Goal: Task Accomplishment & Management: Manage account settings

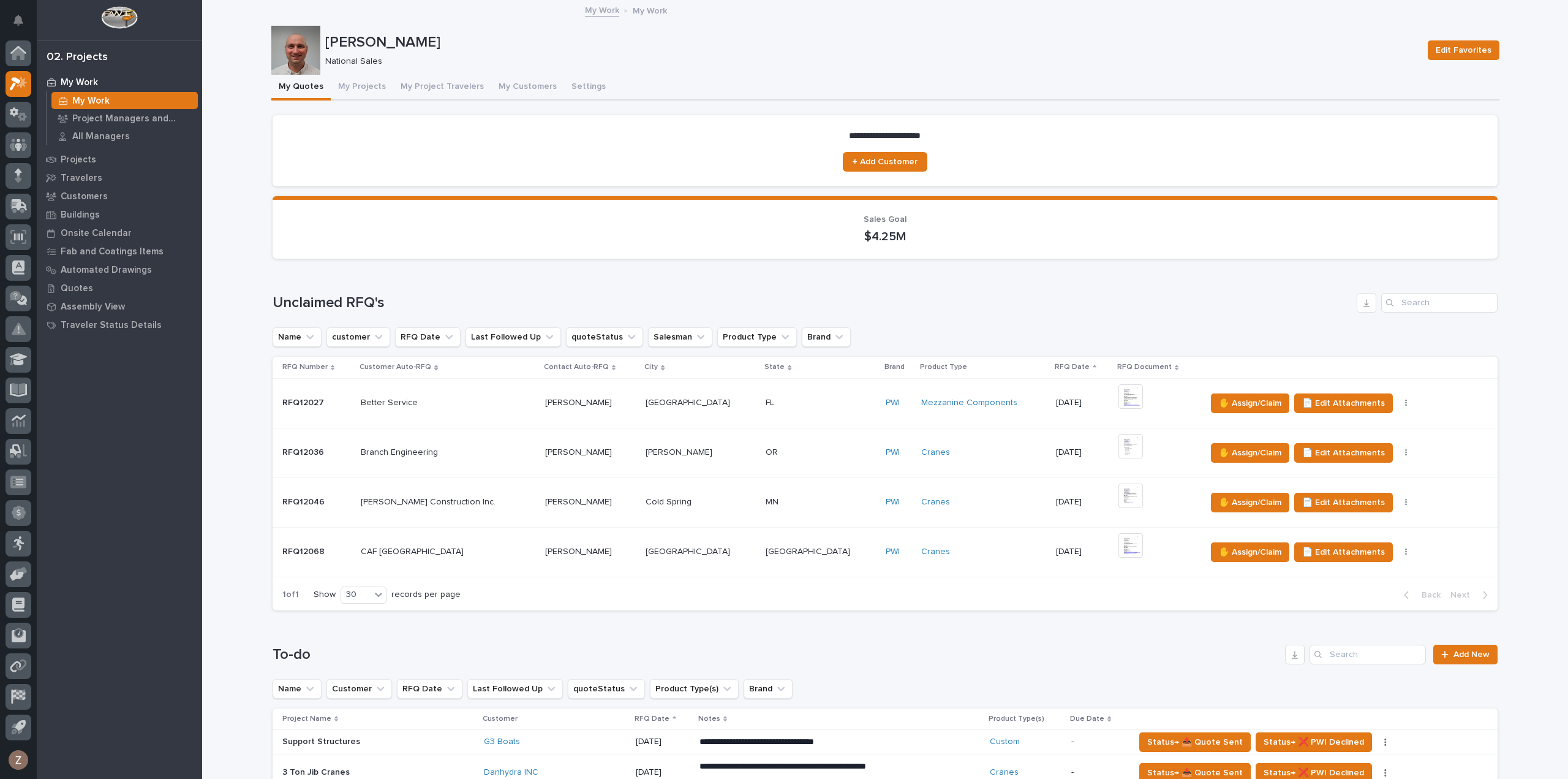
click at [343, 86] on button "My Projects" at bounding box center [362, 87] width 63 height 26
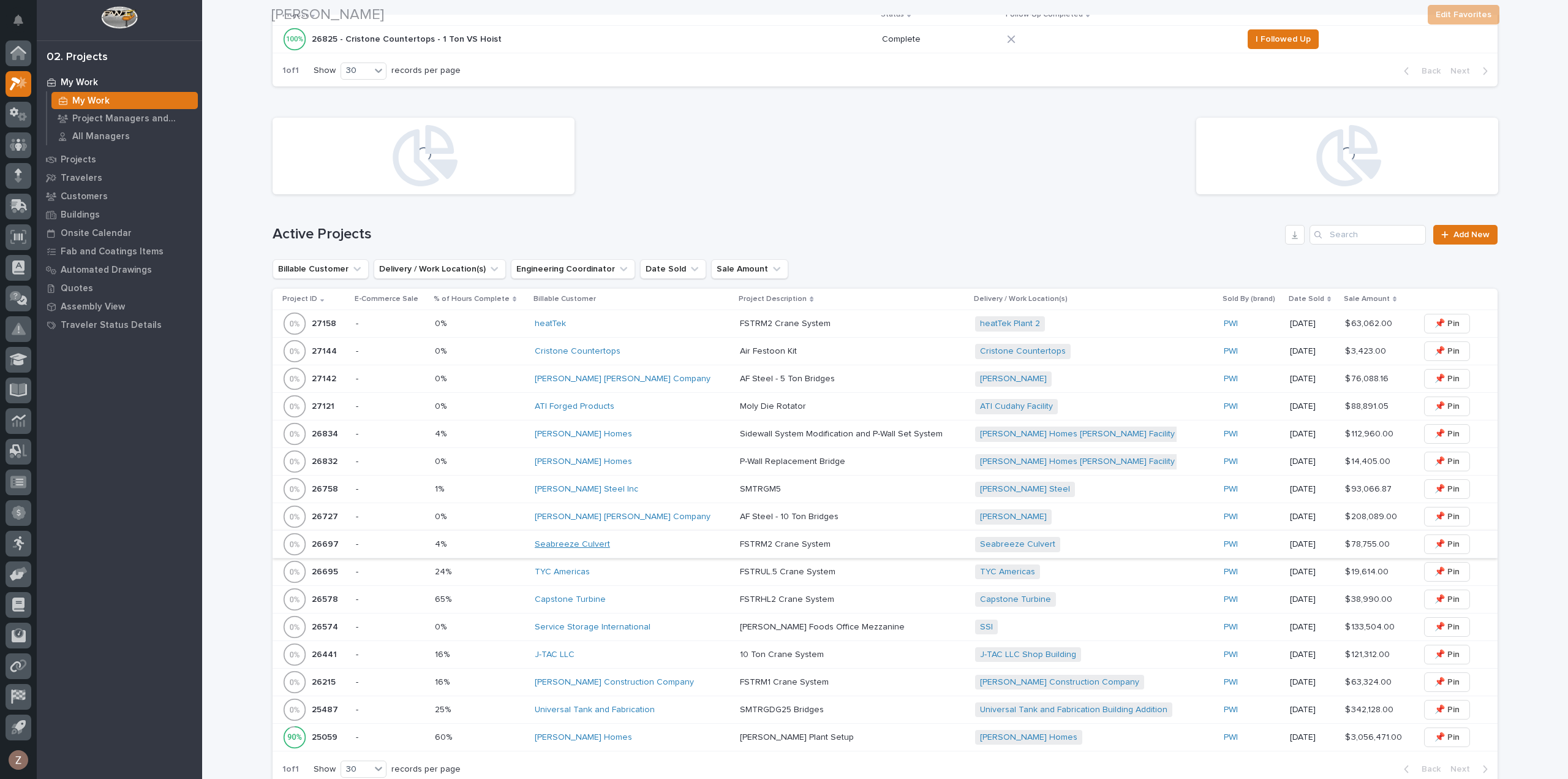
scroll to position [368, 0]
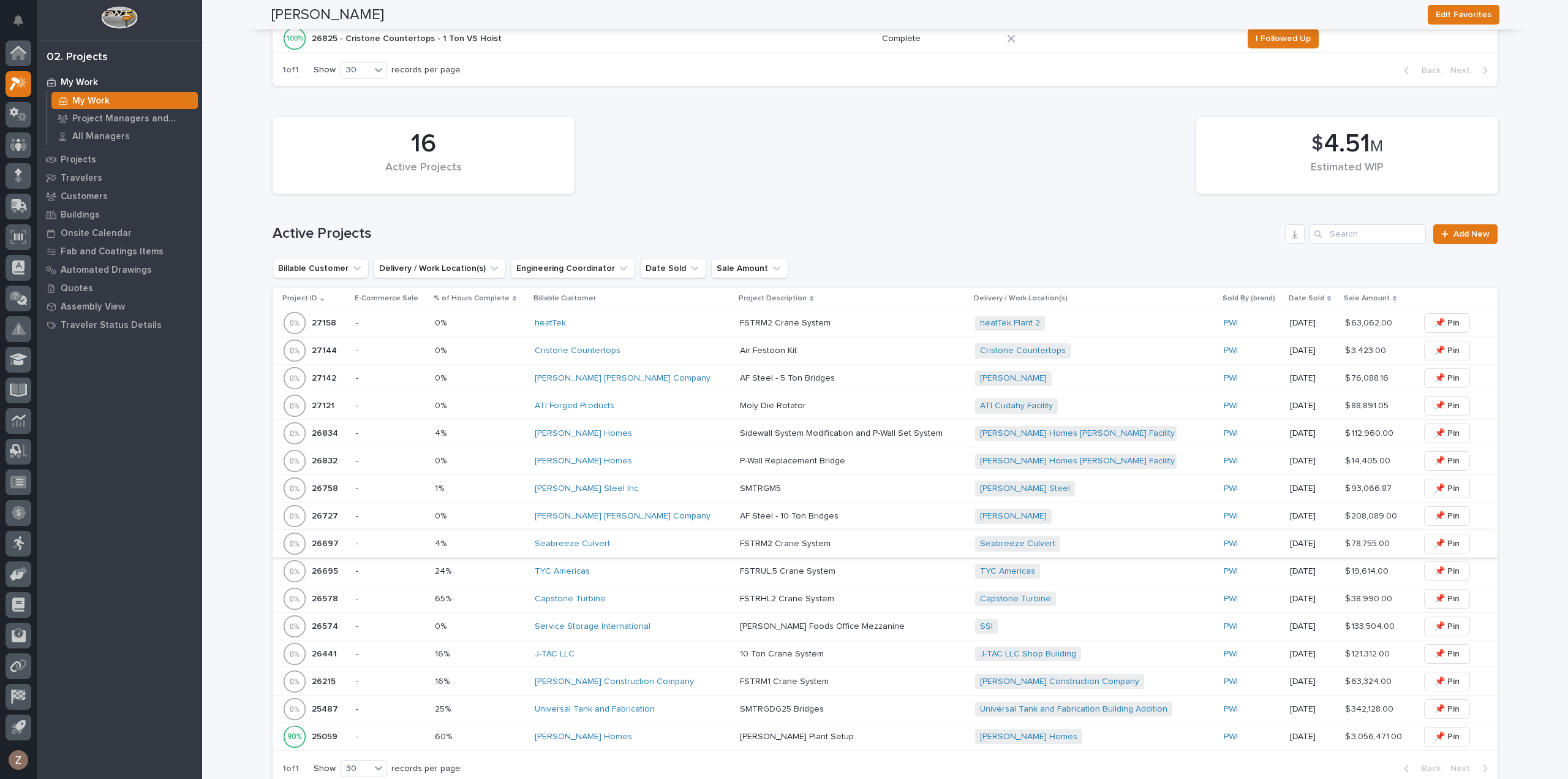
click at [644, 650] on div "J-TAC LLC" at bounding box center [632, 654] width 195 height 10
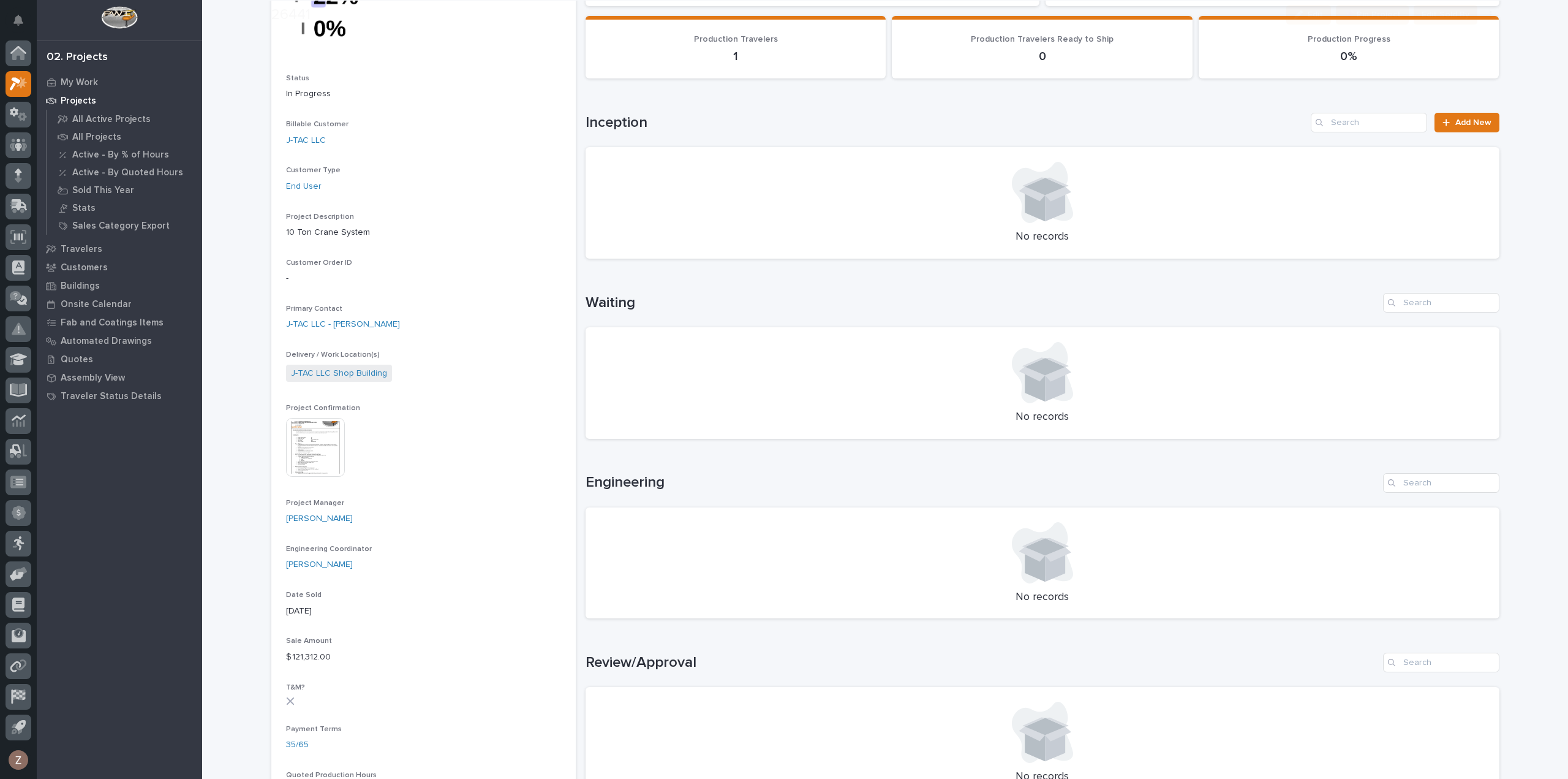
scroll to position [368, 0]
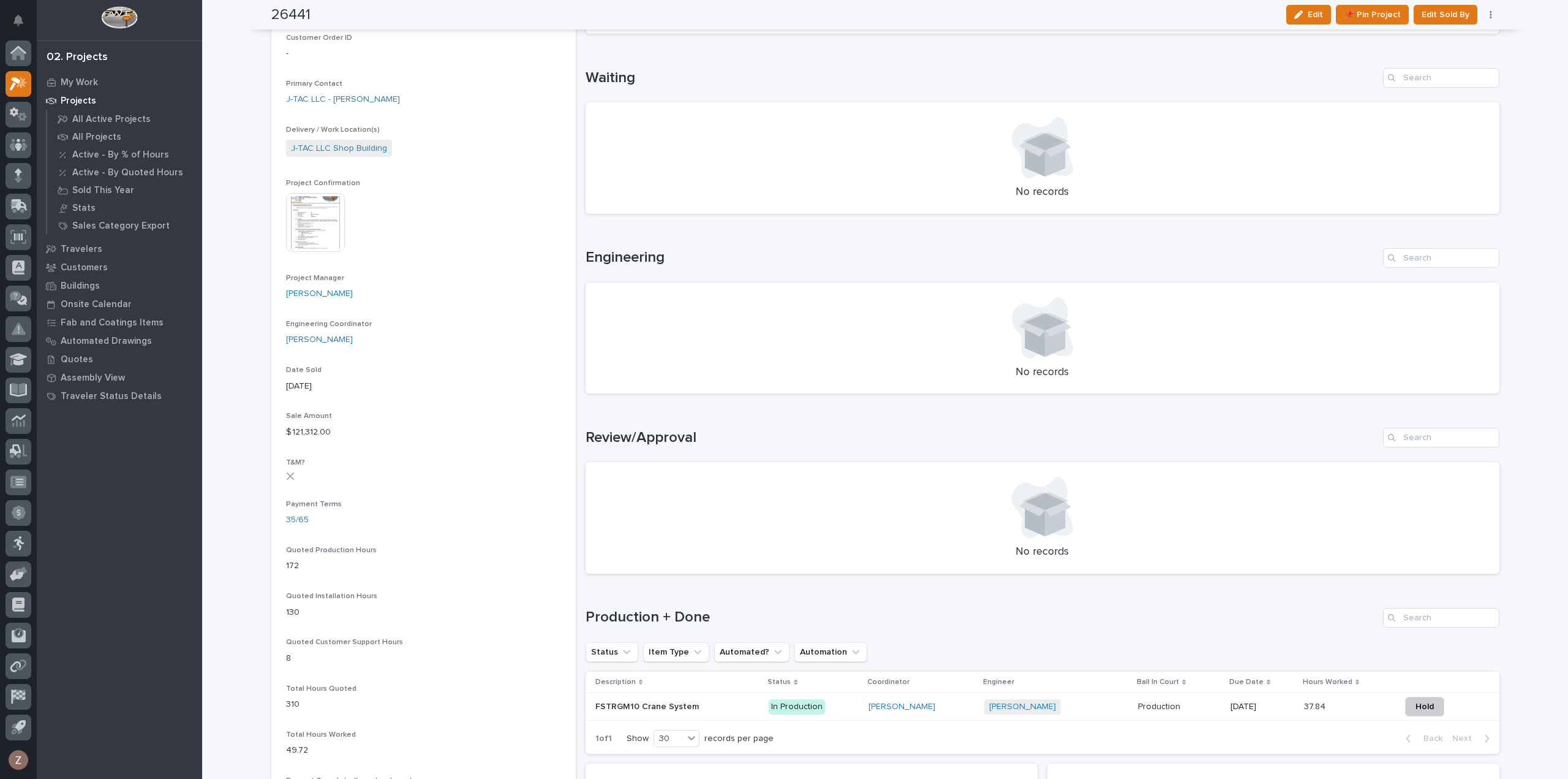
click at [851, 705] on p "In Production" at bounding box center [814, 708] width 90 height 16
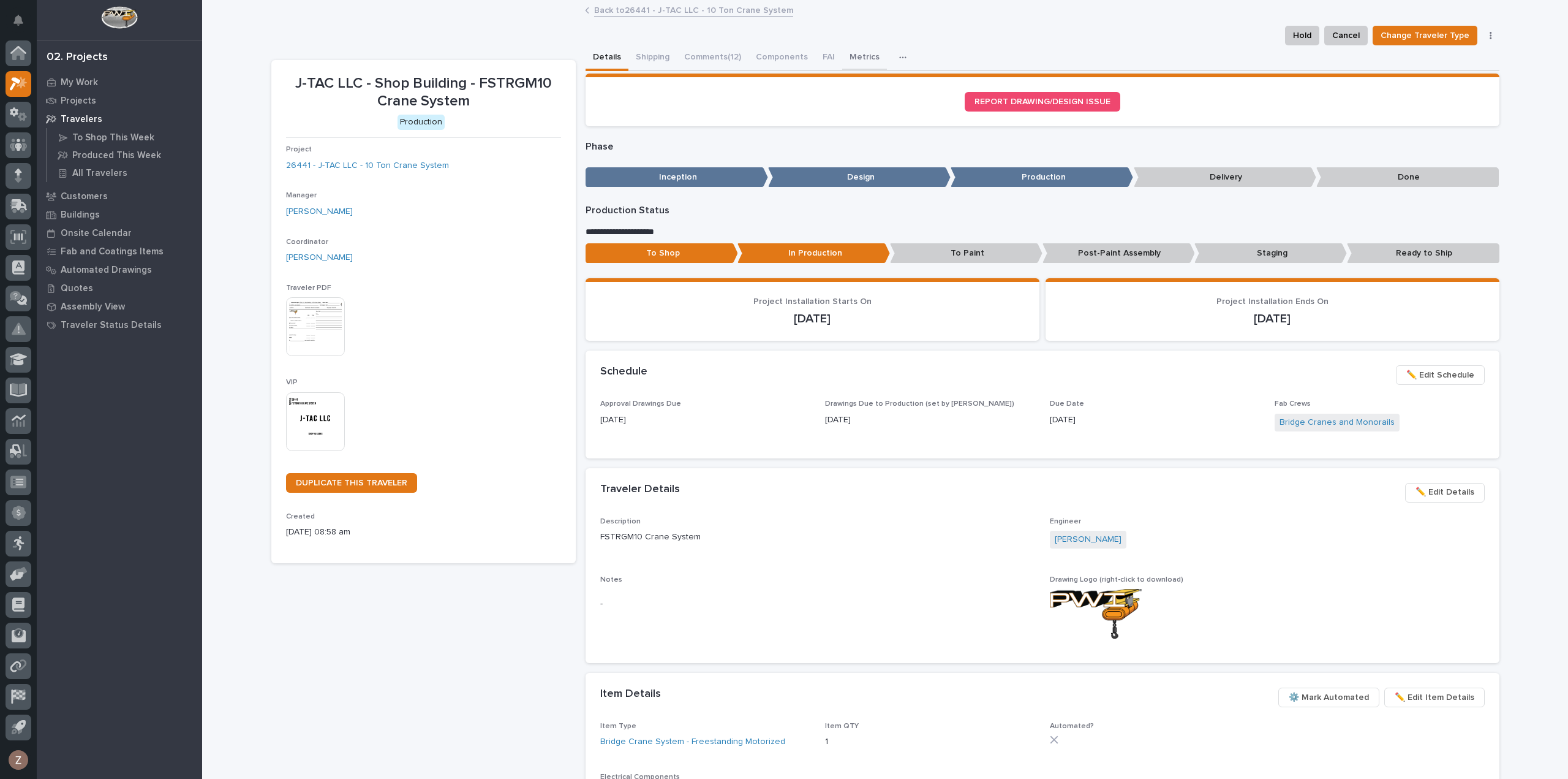
click at [859, 55] on button "Metrics" at bounding box center [864, 58] width 45 height 26
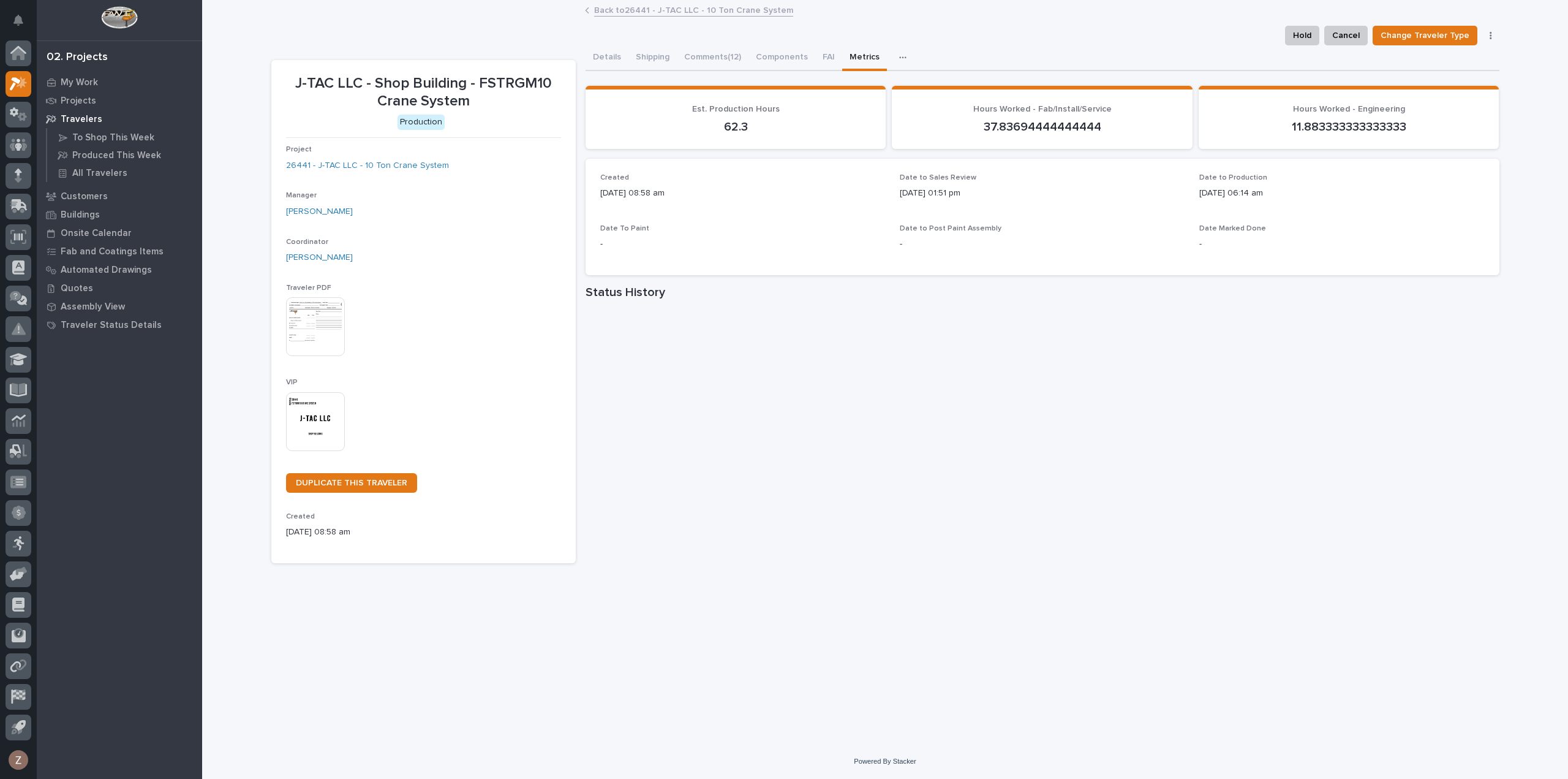
click at [1217, 571] on div "**********" at bounding box center [885, 358] width 1240 height 712
click at [18, 82] on icon at bounding box center [16, 83] width 11 height 13
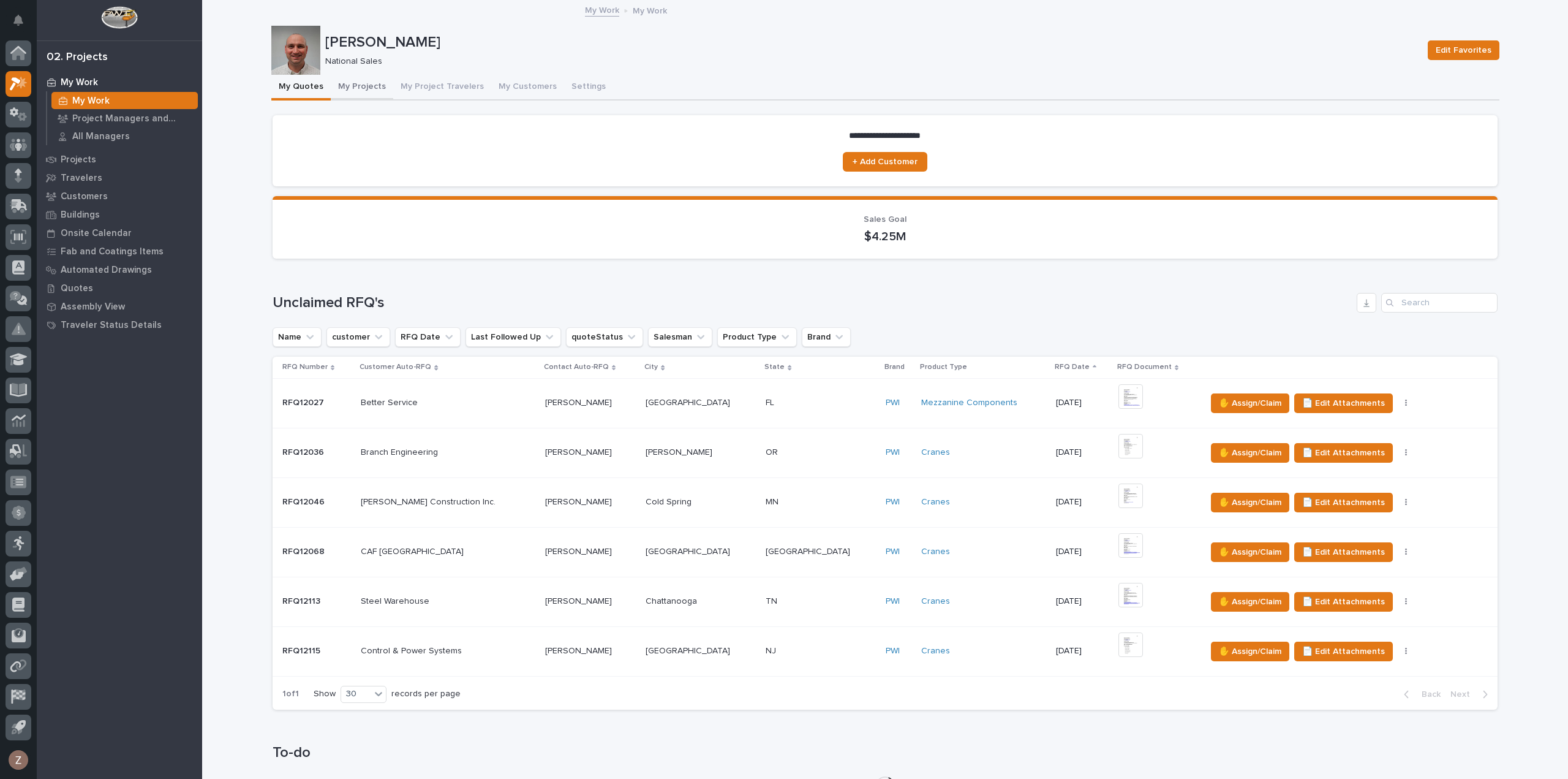
click at [352, 82] on button "My Projects" at bounding box center [362, 87] width 63 height 26
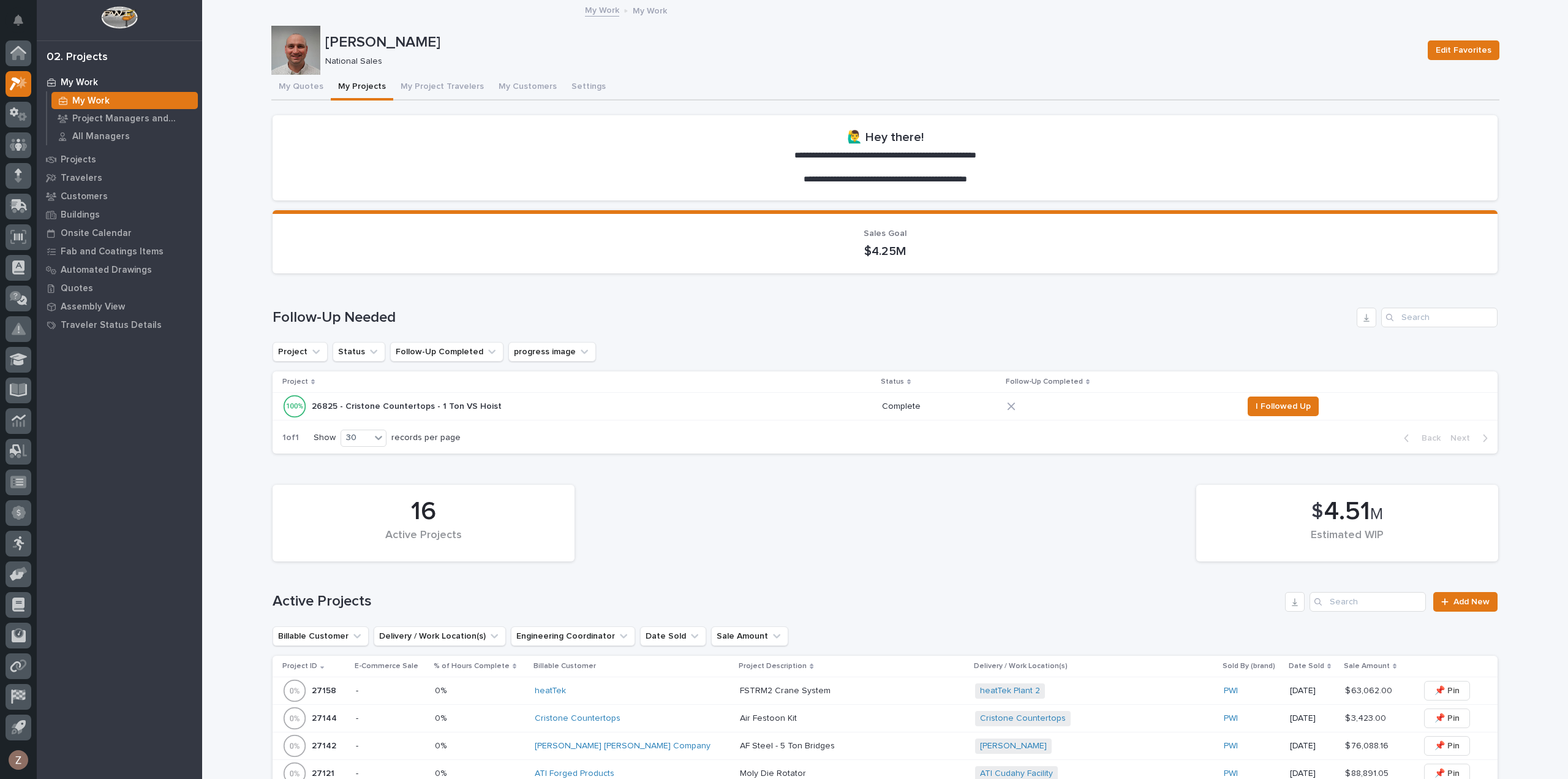
click at [651, 694] on div "heatTek" at bounding box center [632, 690] width 195 height 10
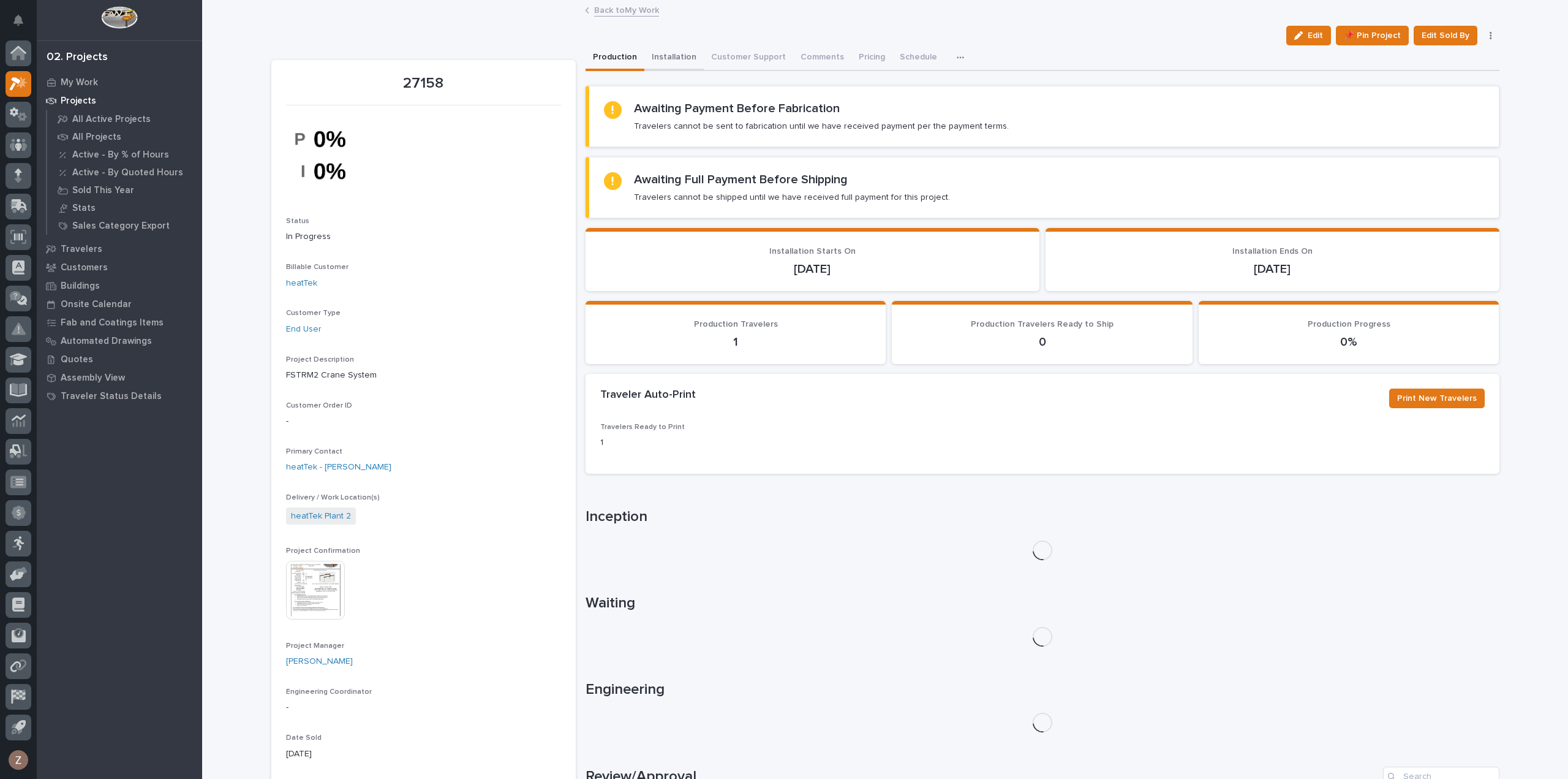
click at [649, 53] on button "Installation" at bounding box center [674, 58] width 60 height 26
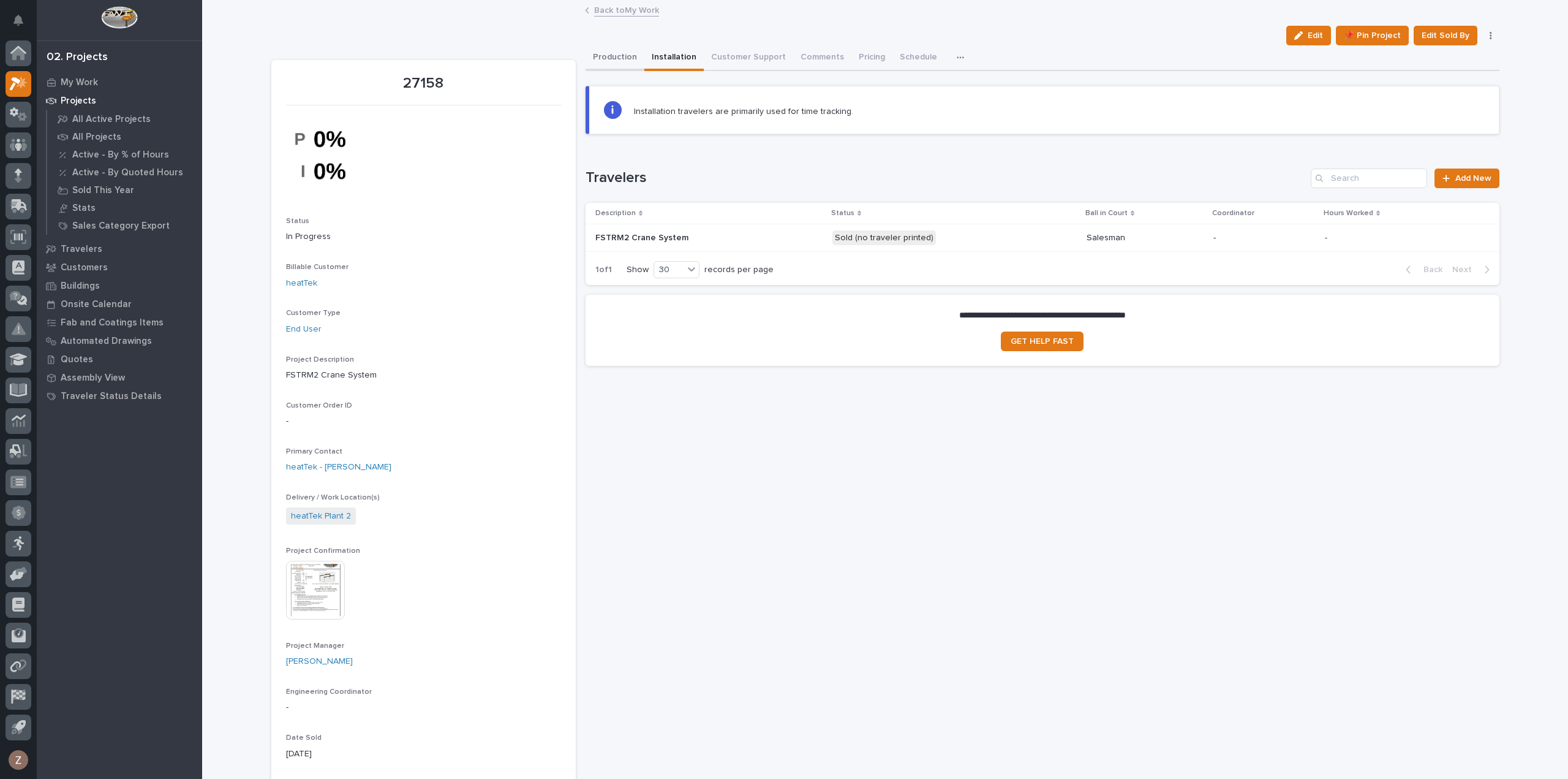
click at [612, 49] on button "Production" at bounding box center [615, 58] width 59 height 26
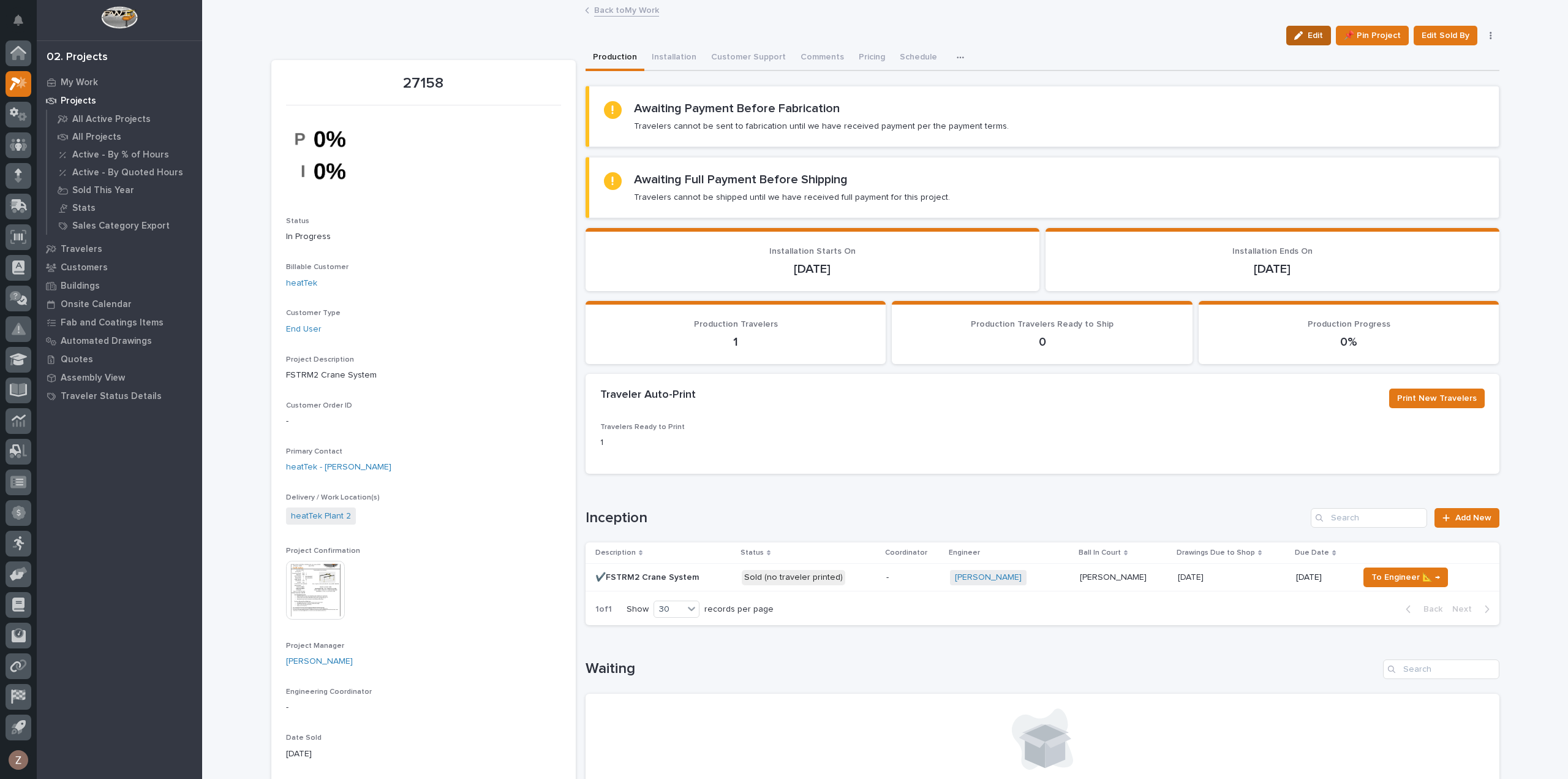
click at [1310, 33] on span "Edit" at bounding box center [1316, 35] width 16 height 11
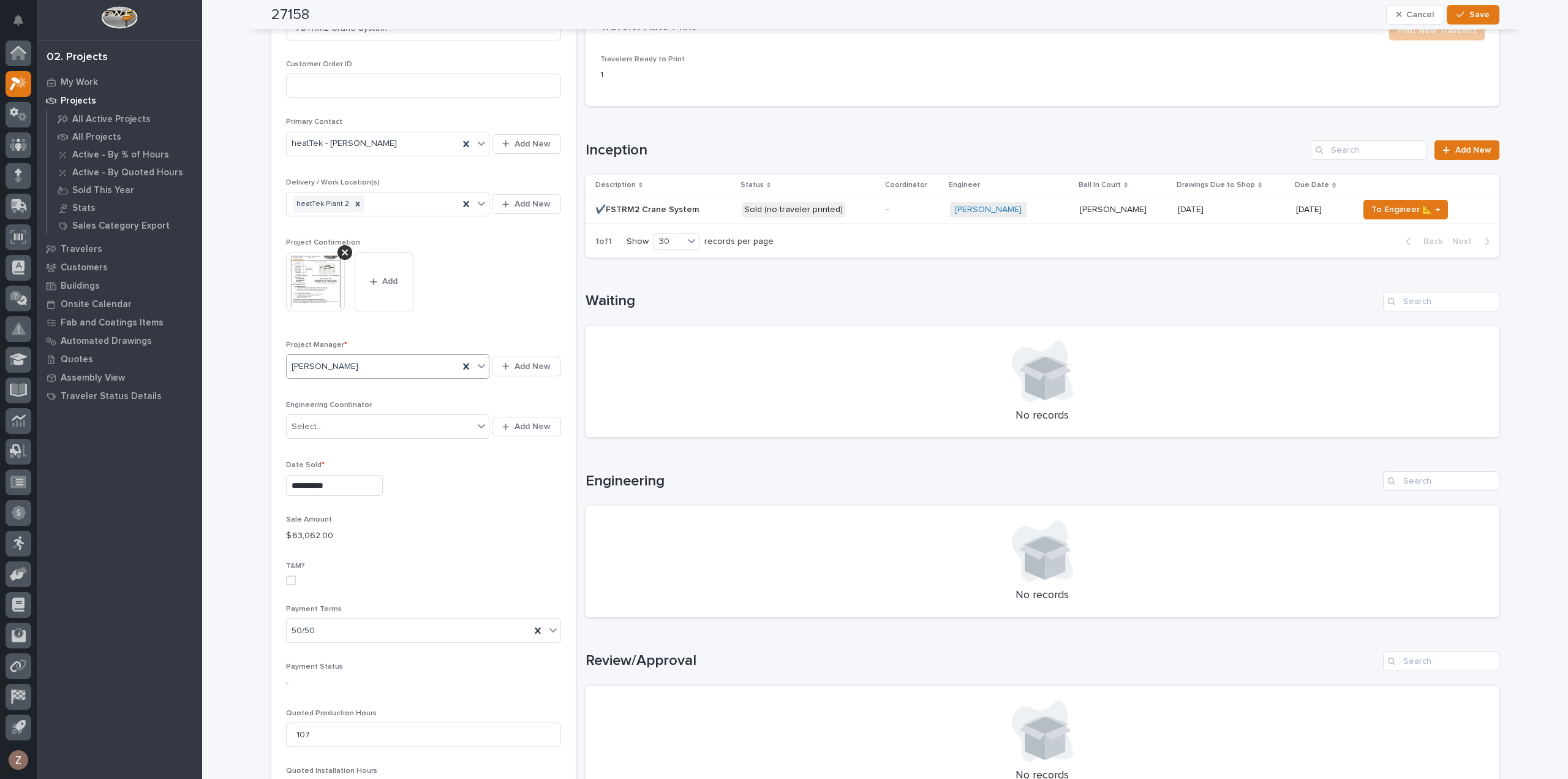
scroll to position [736, 0]
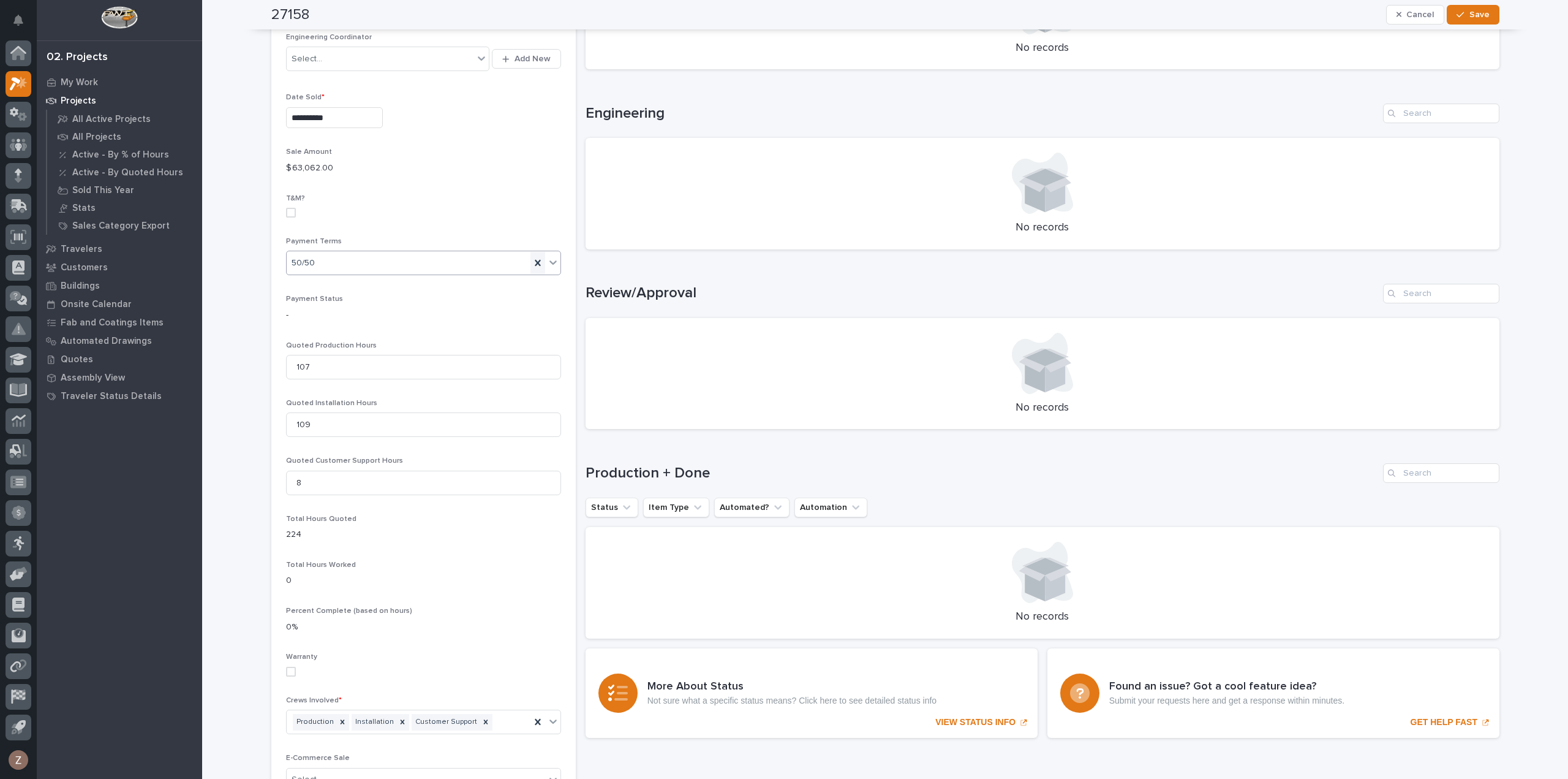
click at [535, 260] on icon at bounding box center [537, 263] width 5 height 6
click at [546, 260] on div at bounding box center [553, 262] width 15 height 22
click at [401, 326] on div "35/65" at bounding box center [418, 326] width 274 height 21
click at [1475, 14] on span "Save" at bounding box center [1480, 15] width 20 height 11
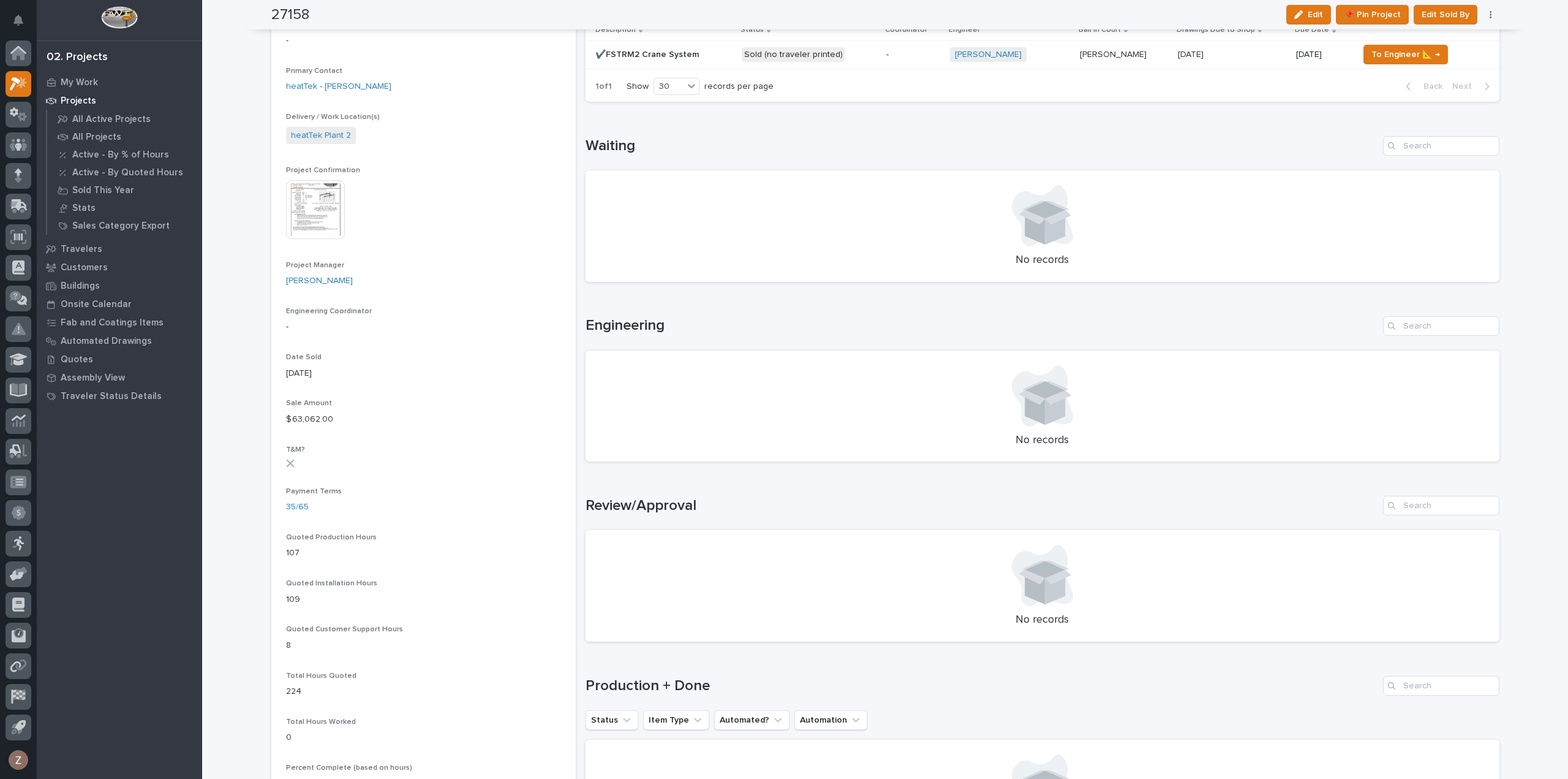
scroll to position [0, 0]
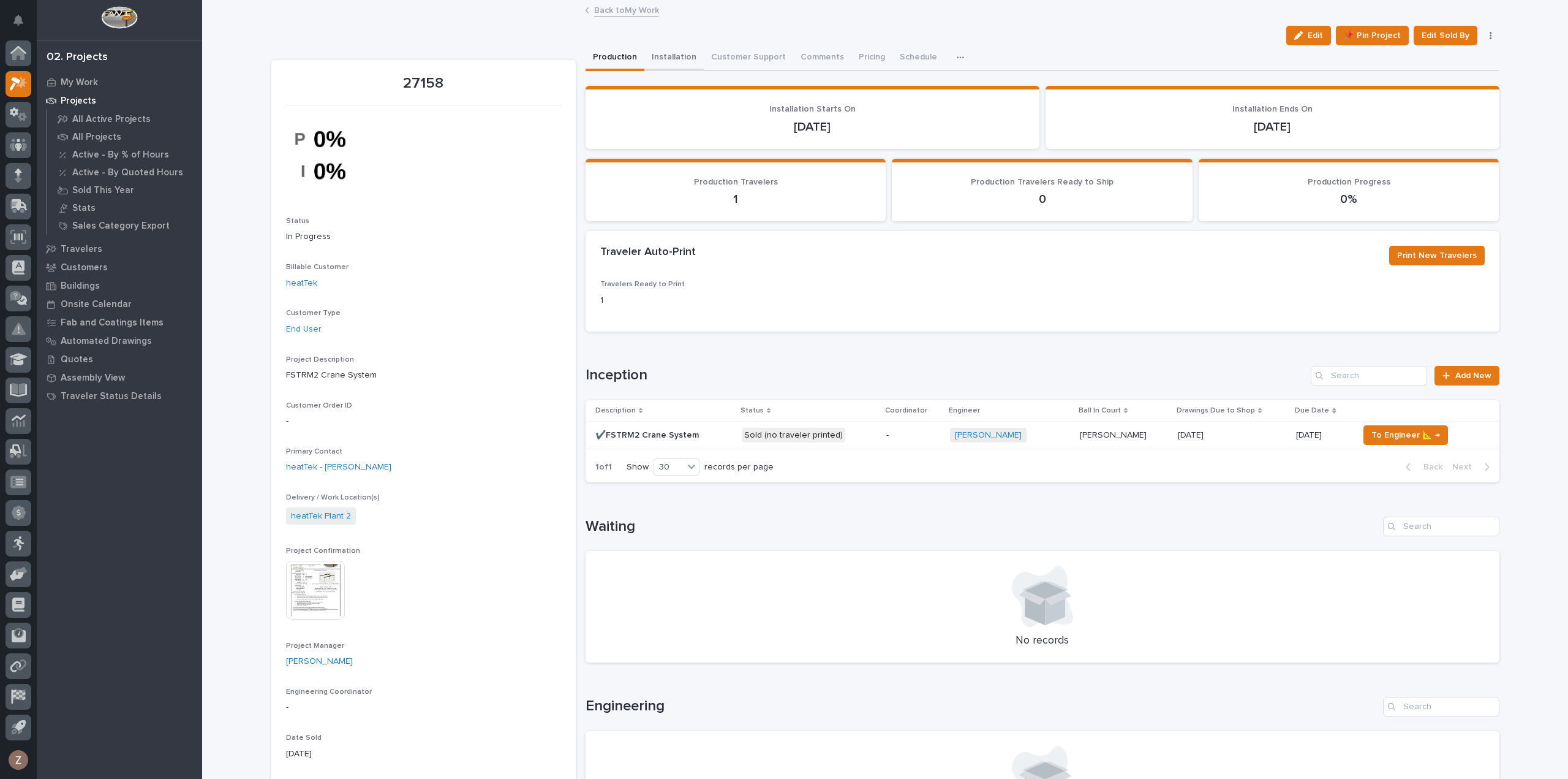
click at [676, 55] on button "Installation" at bounding box center [674, 58] width 60 height 26
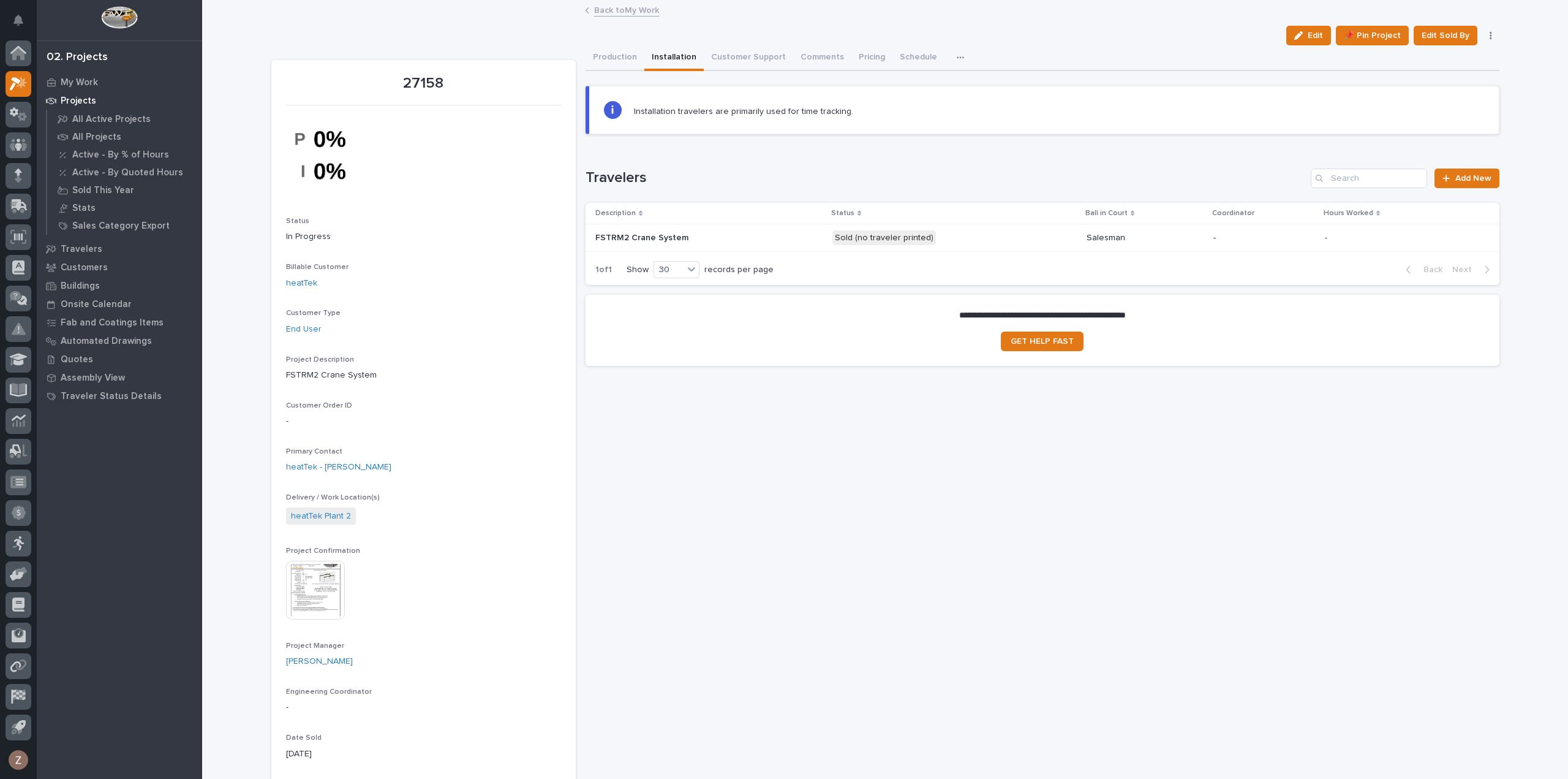
click at [782, 226] on td "FSTRM2 Crane System FSTRM2 Crane System" at bounding box center [706, 237] width 242 height 27
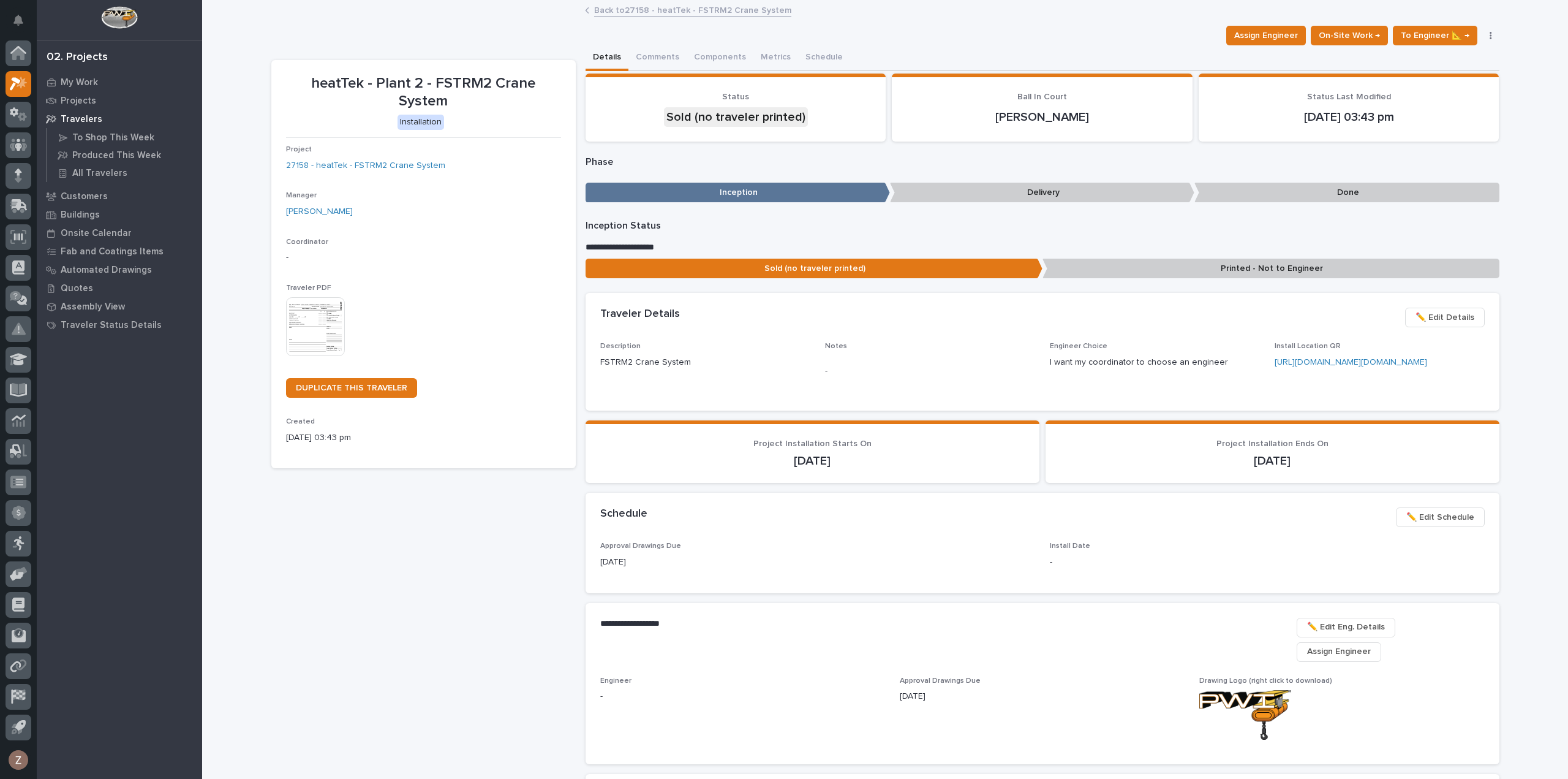
click at [329, 299] on img at bounding box center [315, 326] width 59 height 59
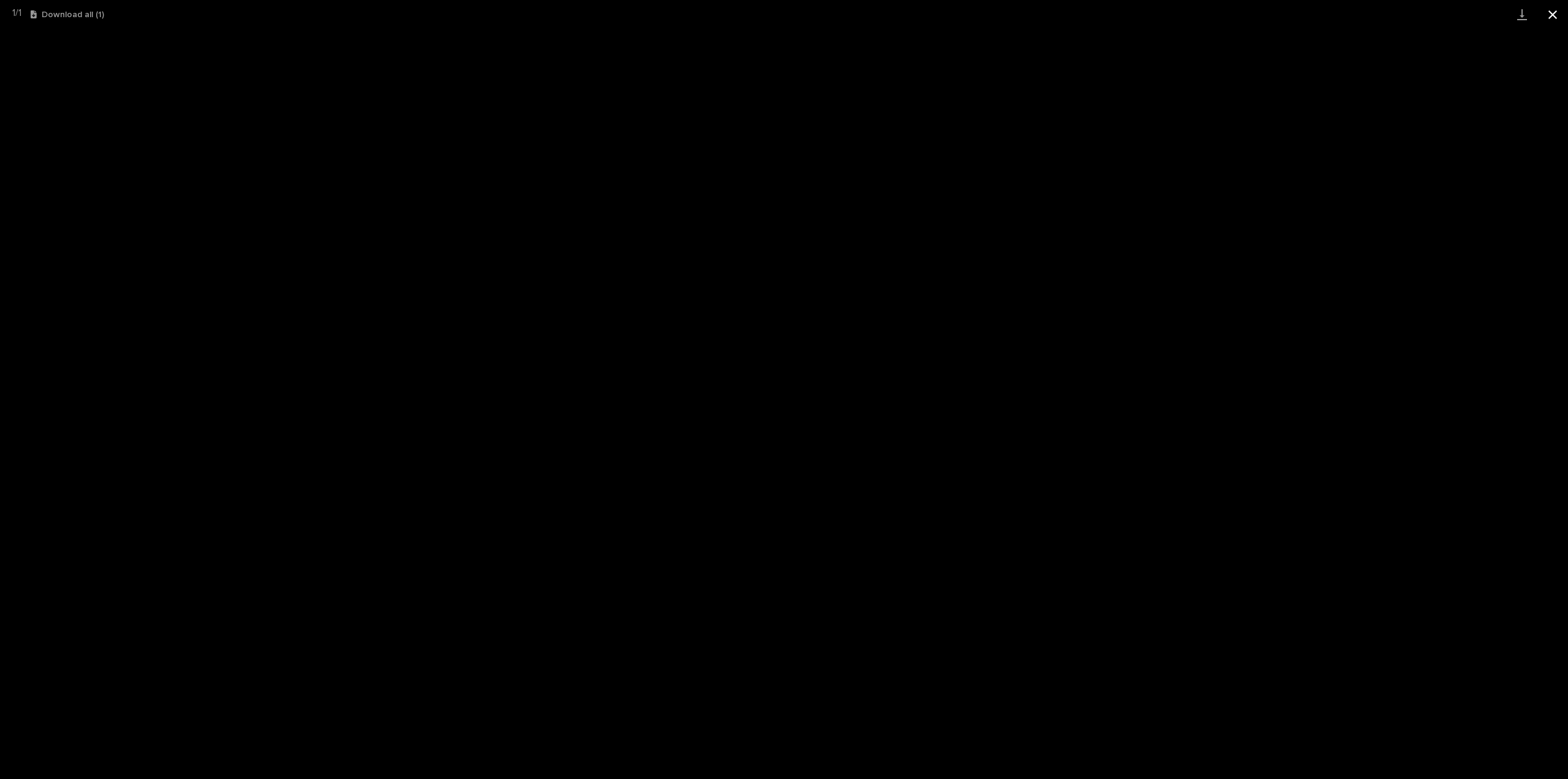
click at [1559, 16] on button "Close gallery" at bounding box center [1552, 14] width 31 height 29
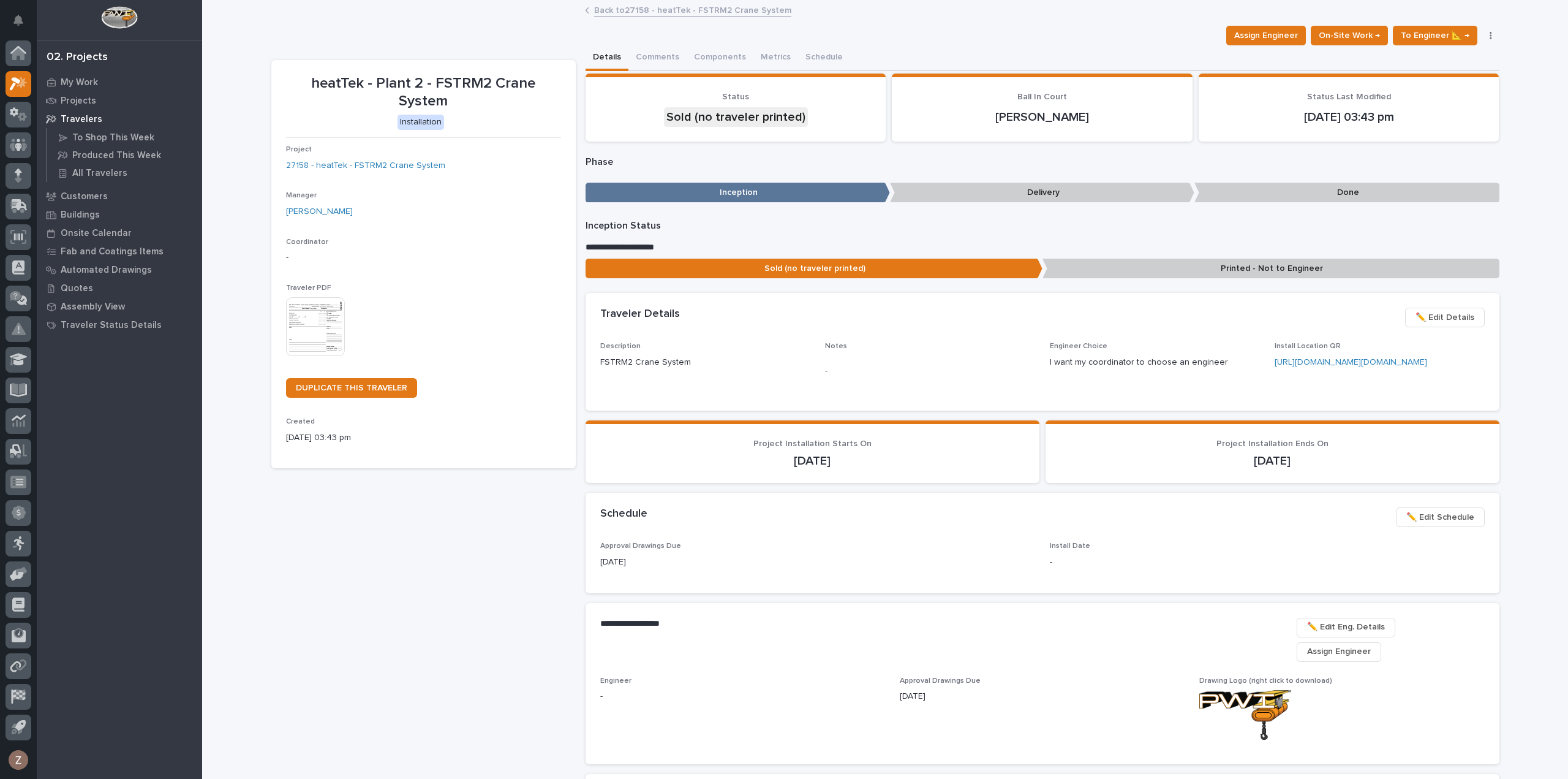
click at [647, 9] on link "Back to 27158 - heatTek - FSTRM2 Crane System" at bounding box center [693, 9] width 198 height 14
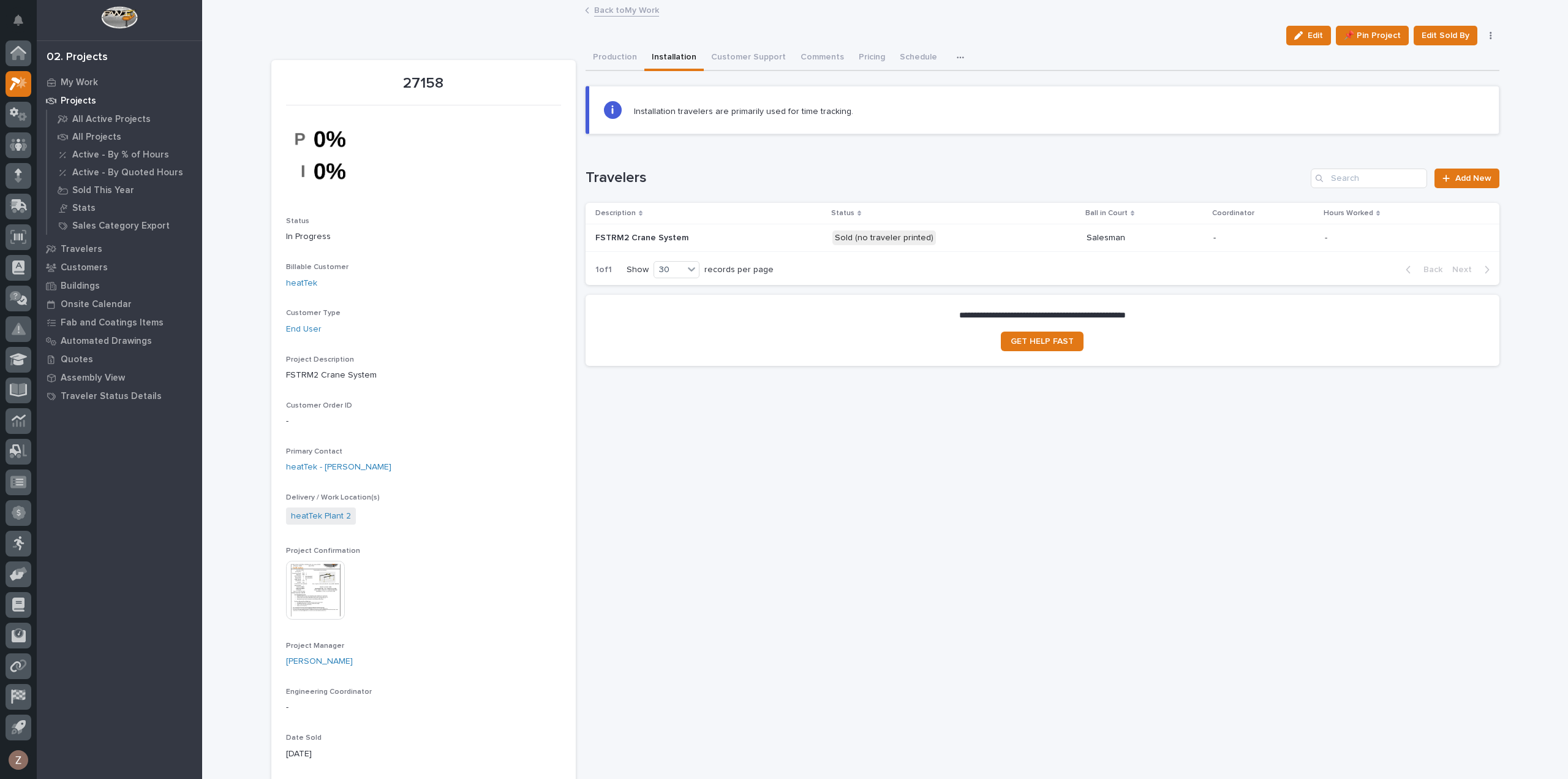
click at [626, 3] on link "Back to My Work" at bounding box center [626, 9] width 65 height 14
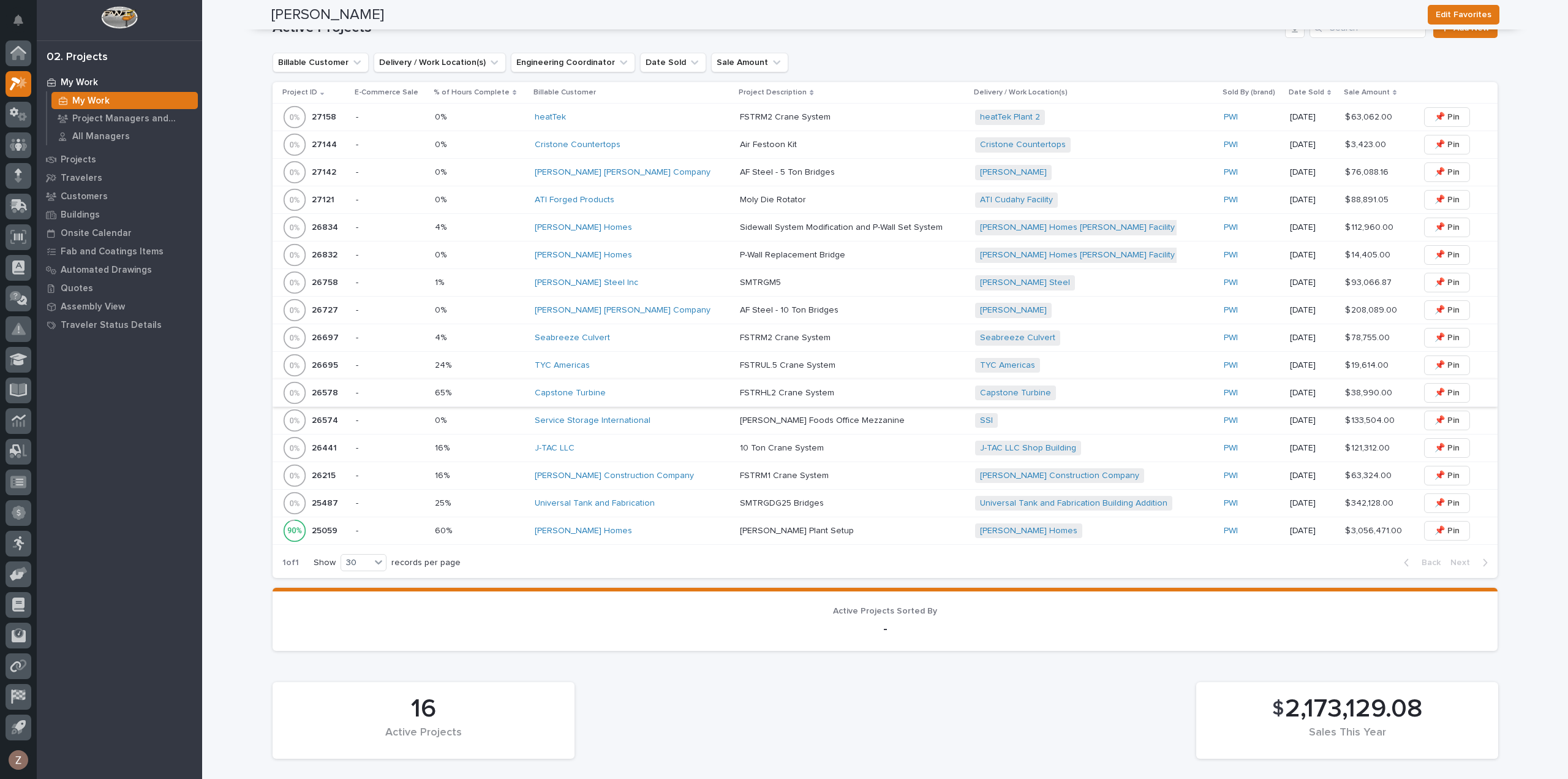
scroll to position [613, 0]
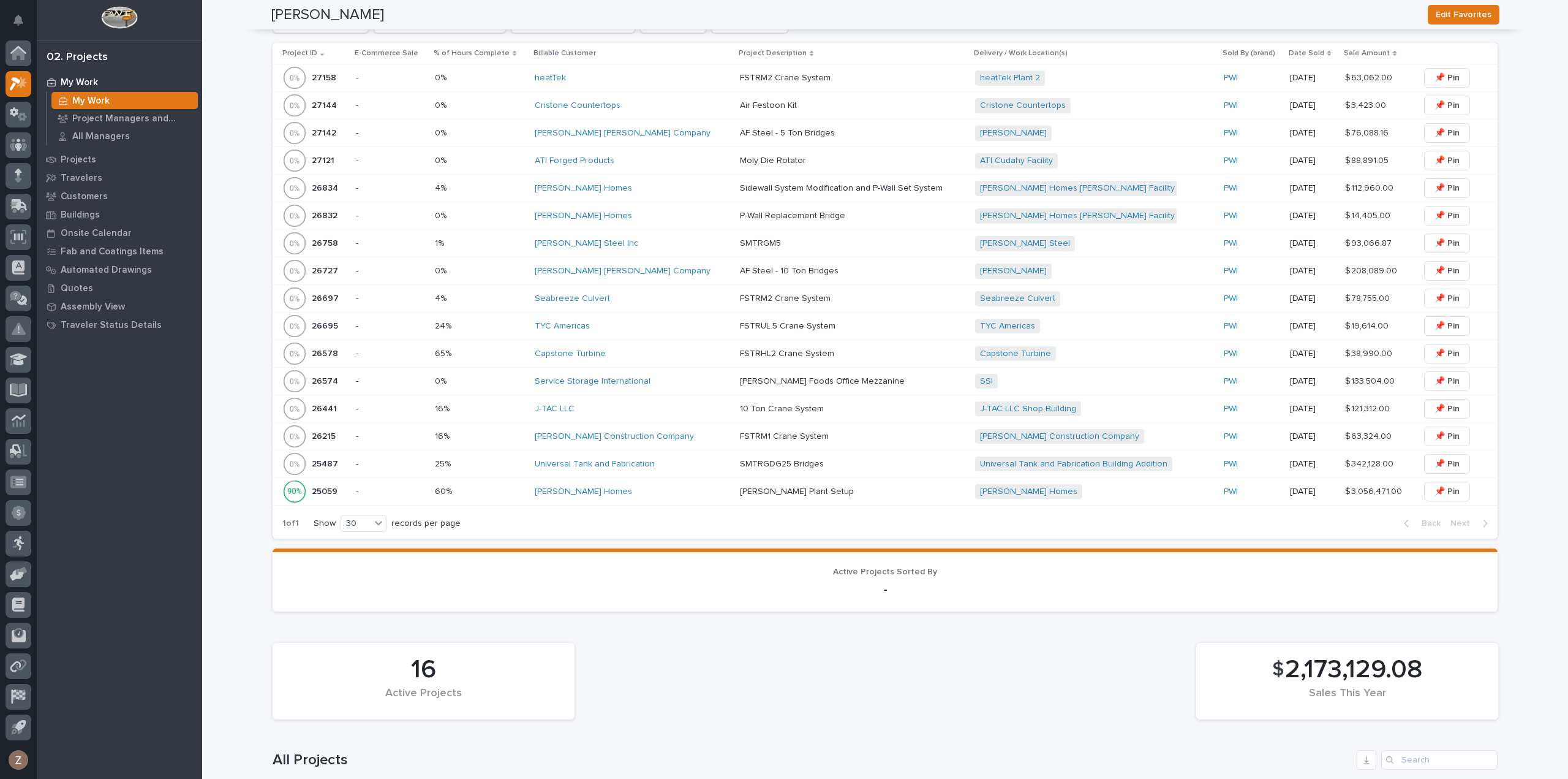
click at [632, 238] on div "[PERSON_NAME] Steel Inc" at bounding box center [632, 243] width 195 height 10
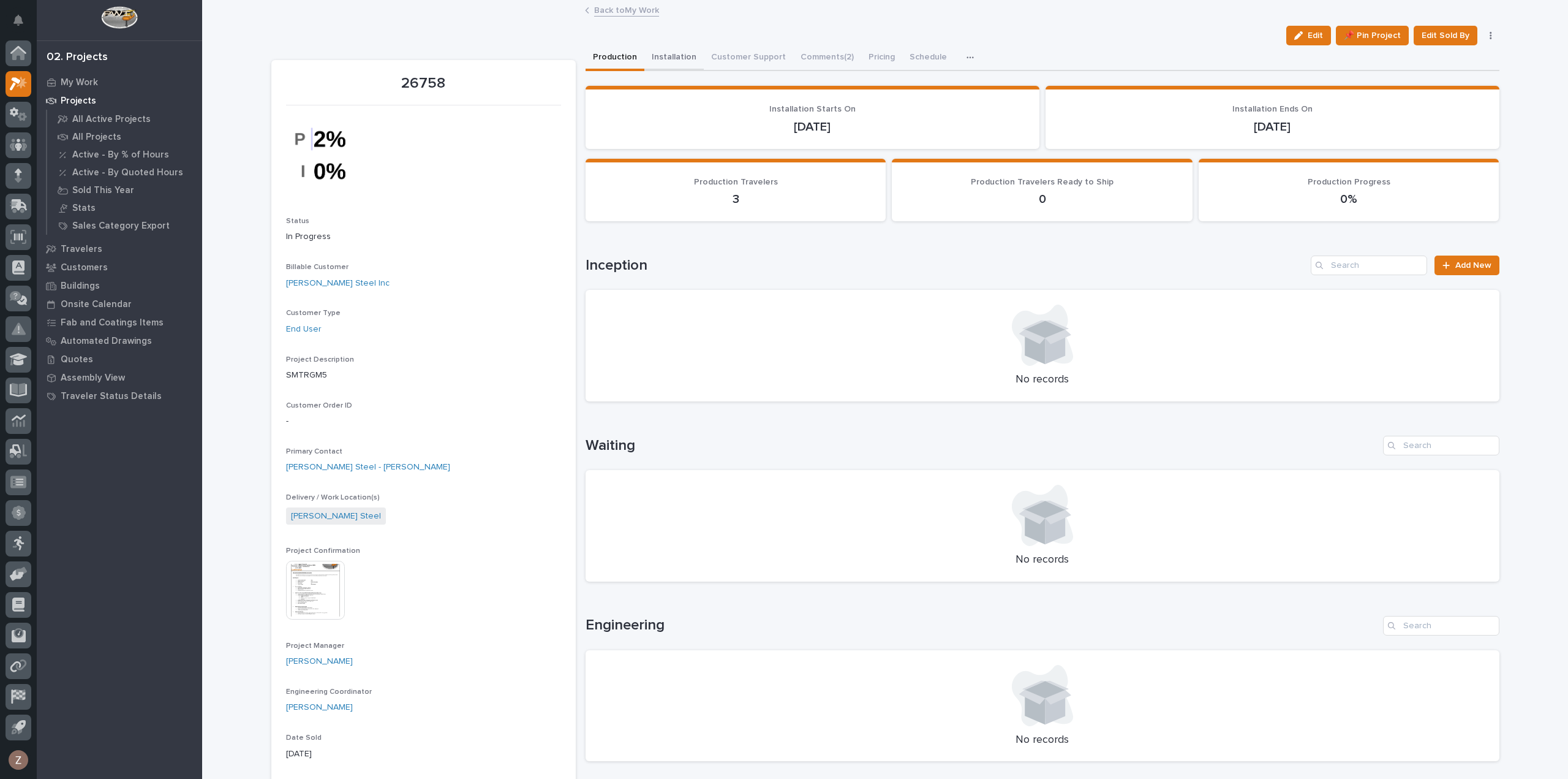
click at [680, 55] on button "Installation" at bounding box center [674, 58] width 60 height 26
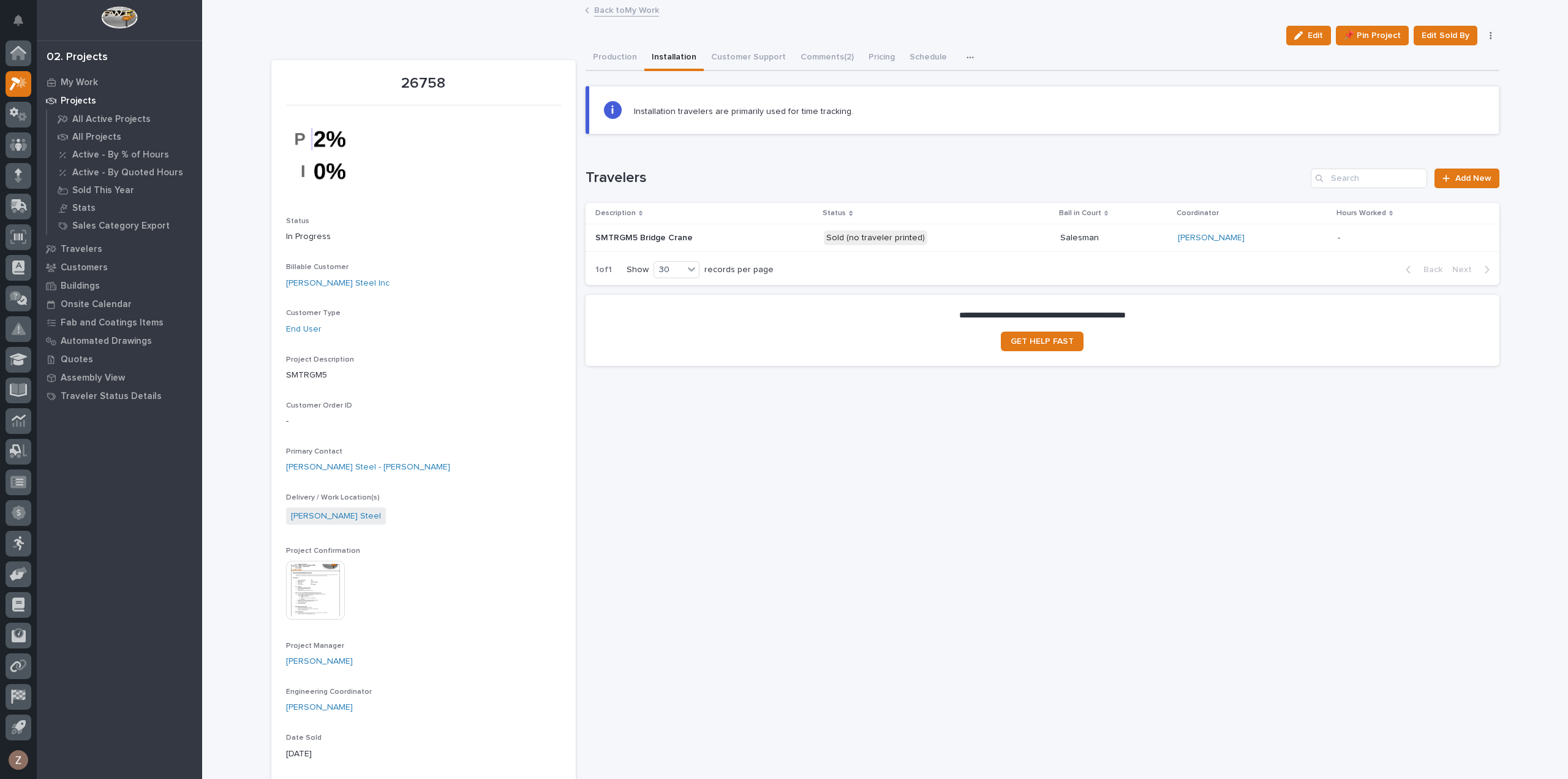
click at [764, 233] on p at bounding box center [703, 238] width 215 height 10
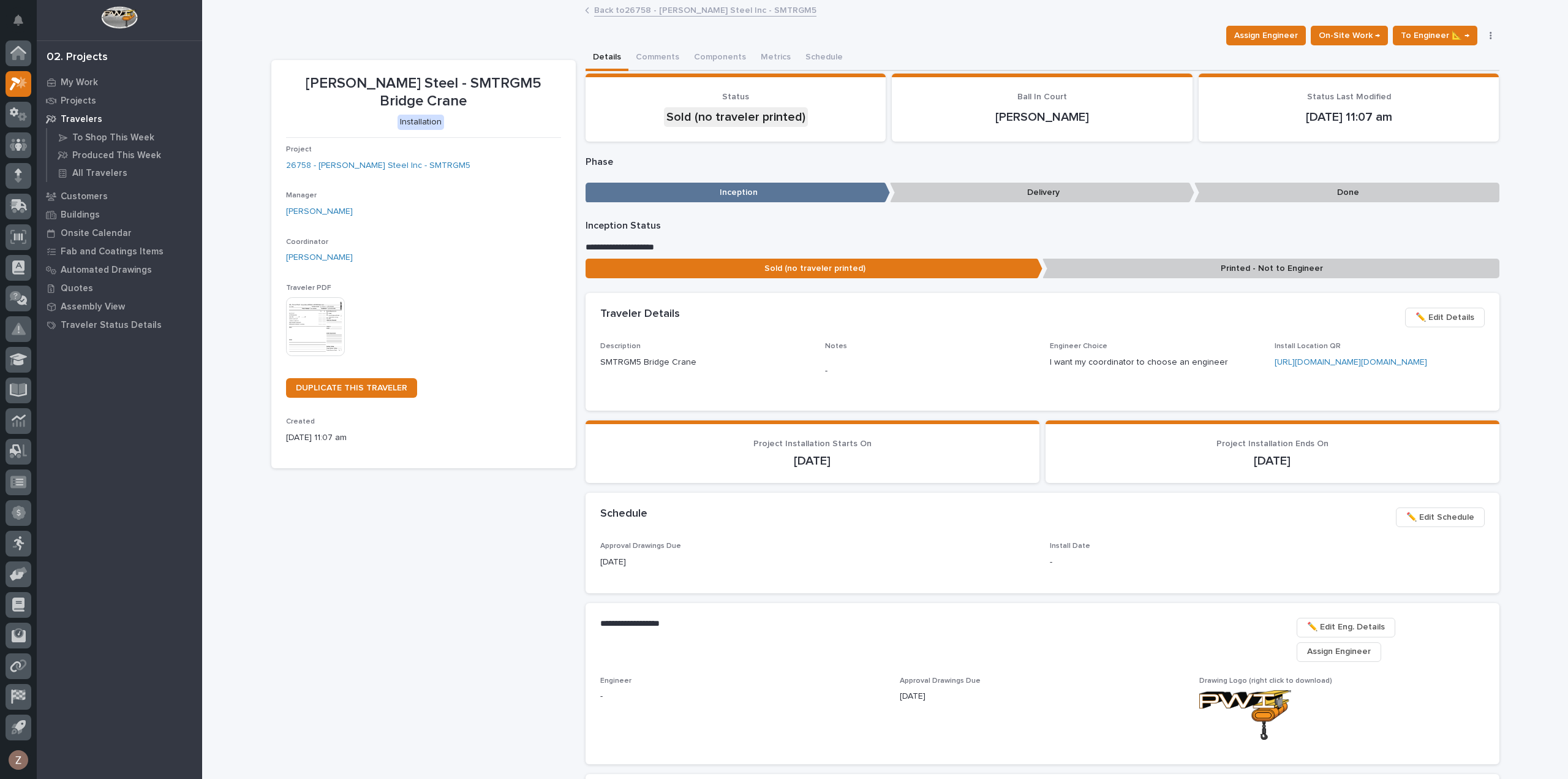
click at [307, 316] on img at bounding box center [315, 326] width 59 height 59
